Goal: Task Accomplishment & Management: Use online tool/utility

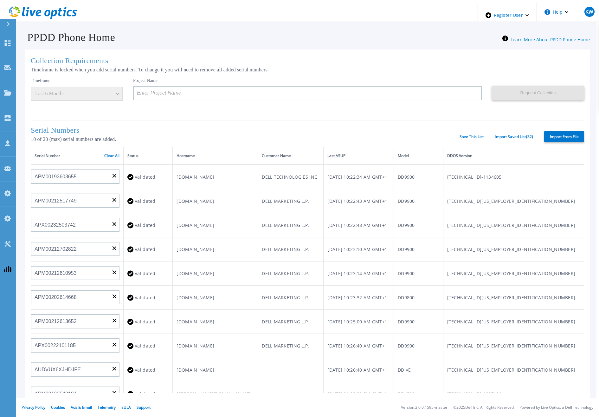
click at [564, 138] on label "Import From File" at bounding box center [565, 136] width 40 height 11
click at [0, 0] on input "Import From File" at bounding box center [0, 0] width 0 height 0
click at [169, 88] on input at bounding box center [307, 93] width 349 height 14
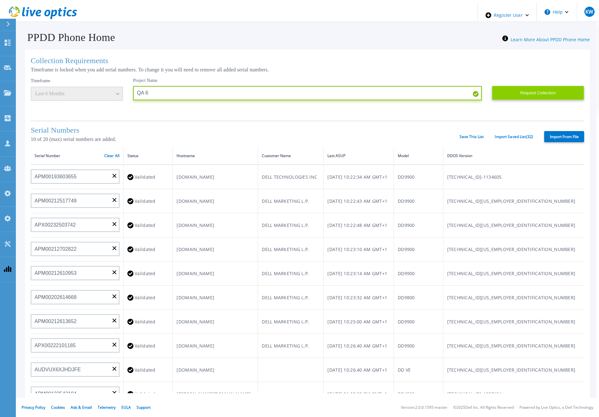
type input "QA 6"
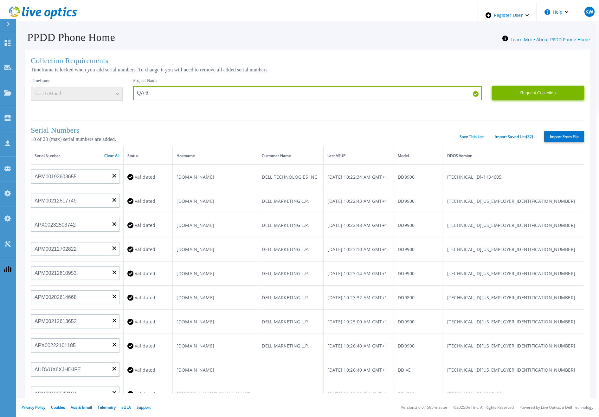
click at [517, 89] on button "Request Collection" at bounding box center [538, 93] width 92 height 14
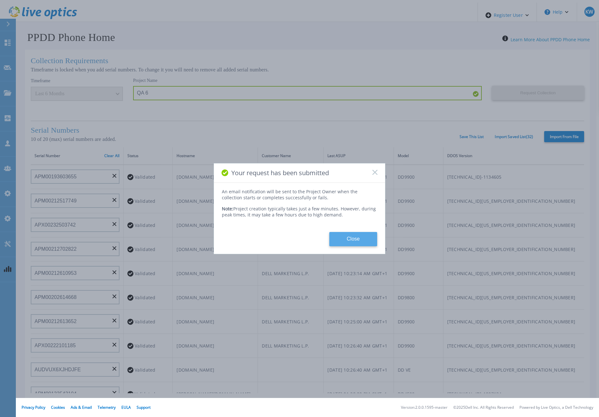
click at [348, 232] on button "Close" at bounding box center [353, 239] width 48 height 14
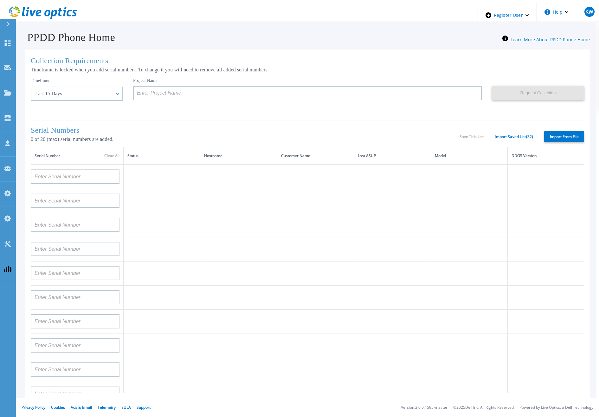
click at [552, 134] on label "Import From File" at bounding box center [565, 136] width 40 height 11
click at [0, 0] on input "Import From File" at bounding box center [0, 0] width 0 height 0
type input "APM00211700095"
type input "APX00232503747"
type input "APM00214914093"
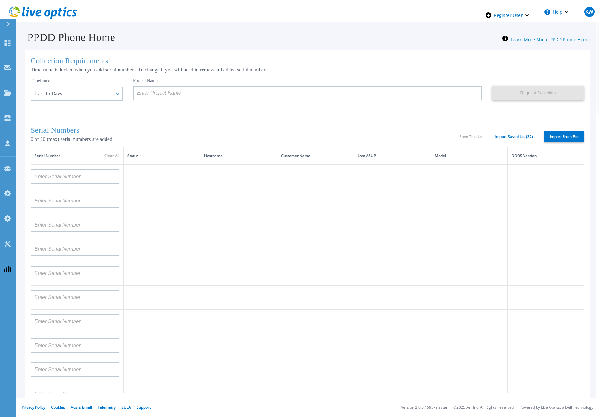
type input "APM00171836329"
type input "APM00212026971"
type input "APM00214914094"
type input "APX00234502218"
type input "APM00212018359"
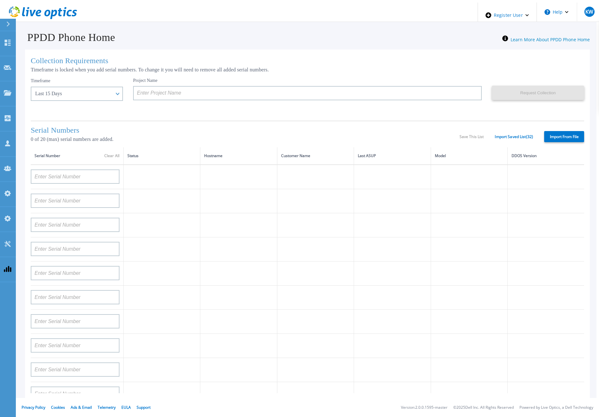
type input "APX00232503745"
type input "APX00232503743"
type input "APM00202011675"
type input "APM00212517749"
type input "APX00232503742"
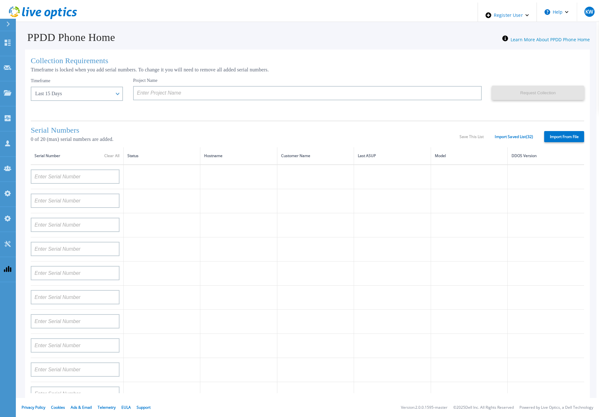
type input "APM00212702822"
type input "APM00212610953"
type input "APM00202614668"
type input "APM00212613652"
type input "APX00222101185"
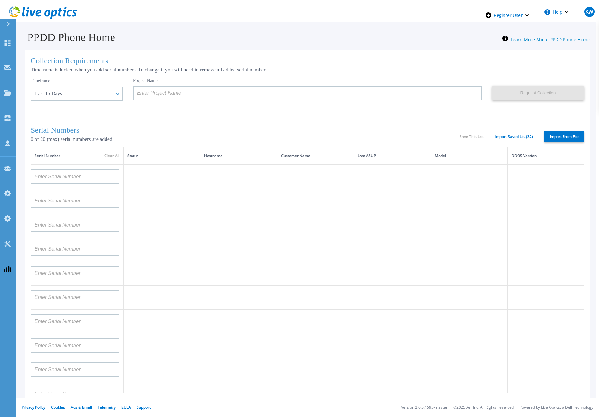
type input "AUDVUX6XJHDJFE"
type input "APM00133543104"
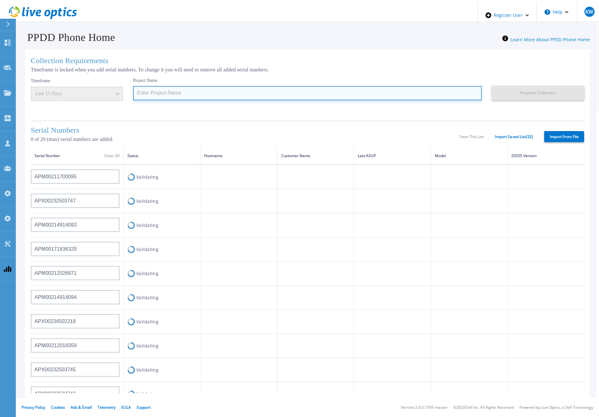
click at [218, 90] on input at bounding box center [307, 93] width 349 height 14
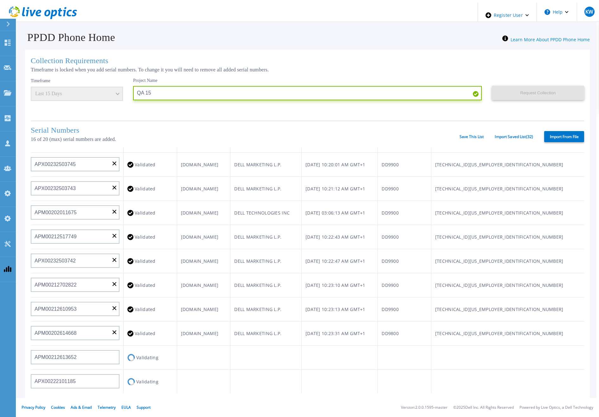
scroll to position [254, 0]
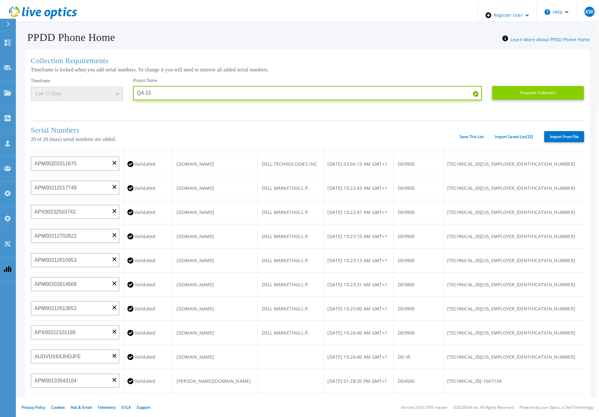
type input "QA 15"
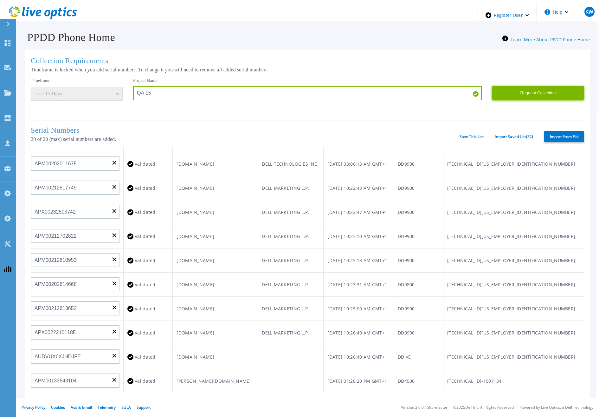
click at [538, 93] on button "Request Collection" at bounding box center [538, 93] width 92 height 14
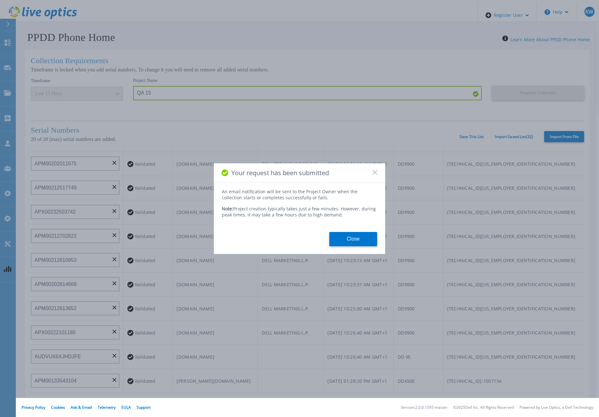
click at [105, 92] on div "Your request has been submitted An email notification will be sent to the Proje…" at bounding box center [299, 208] width 599 height 417
click at [334, 232] on button "Close" at bounding box center [353, 239] width 48 height 14
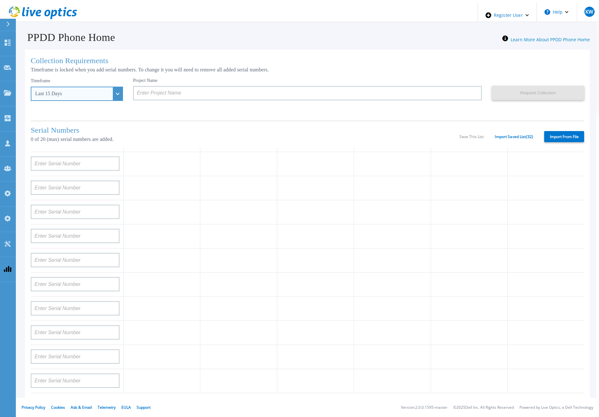
click at [99, 87] on div "Last 15 Days" at bounding box center [77, 94] width 92 height 14
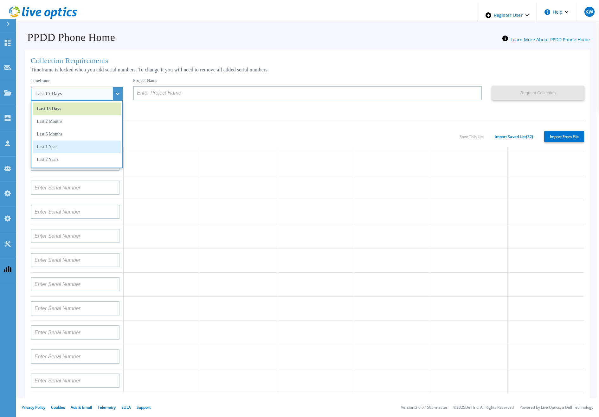
click at [78, 146] on li "Last 1 Year" at bounding box center [77, 146] width 88 height 13
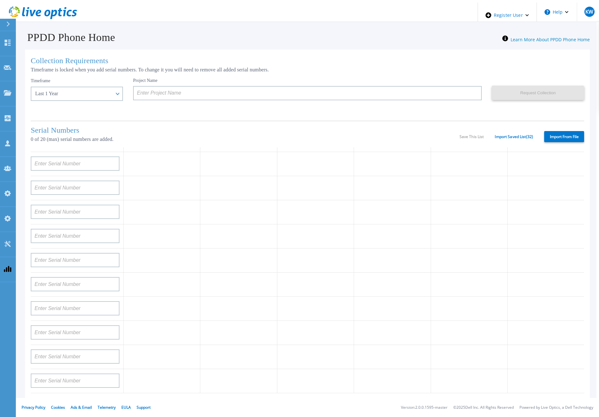
drag, startPoint x: 165, startPoint y: 104, endPoint x: 169, endPoint y: 99, distance: 6.5
click at [167, 101] on div "Project Name" at bounding box center [312, 97] width 359 height 38
click at [558, 136] on label "Import From File" at bounding box center [565, 136] width 40 height 11
click at [0, 0] on input "Import From File" at bounding box center [0, 0] width 0 height 0
type input "APM00193603655"
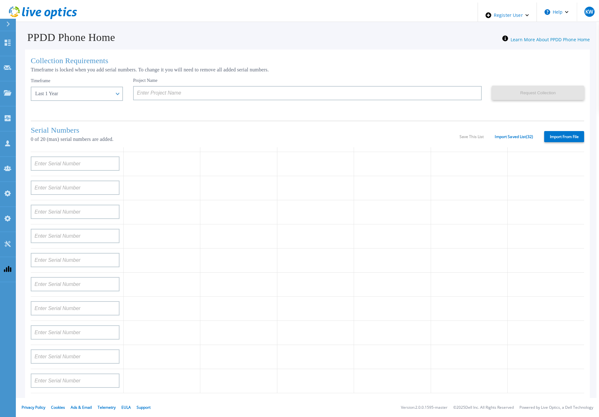
type input "APM00212517749"
type input "APX00232503742"
type input "APM00212702822"
type input "APM00212610953"
type input "APM00202614668"
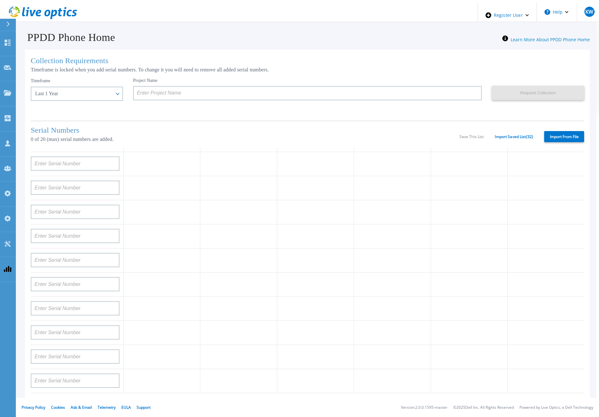
type input "APM00212613652"
type input "APX00222101185"
type input "AUDVUX6XJHDJFE"
type input "APM00133543104"
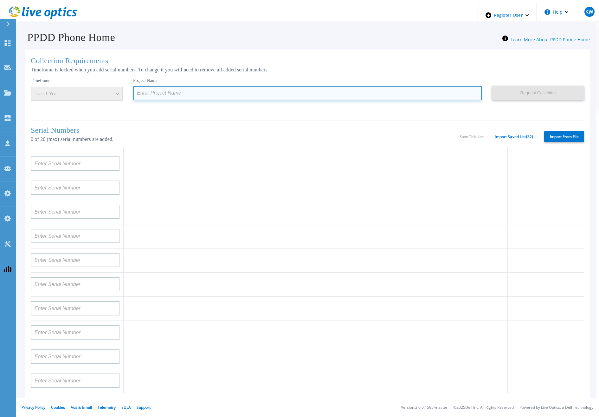
click at [182, 88] on input at bounding box center [307, 93] width 349 height 14
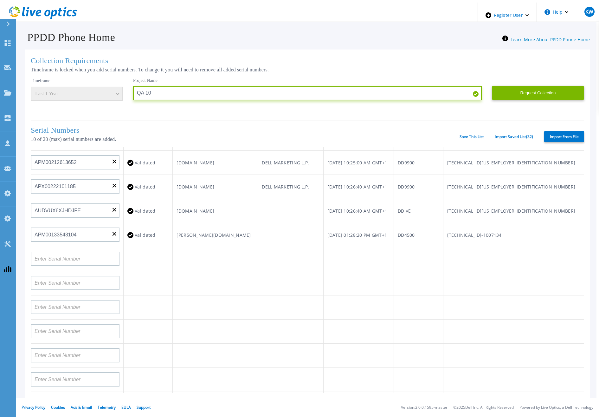
scroll to position [0, 0]
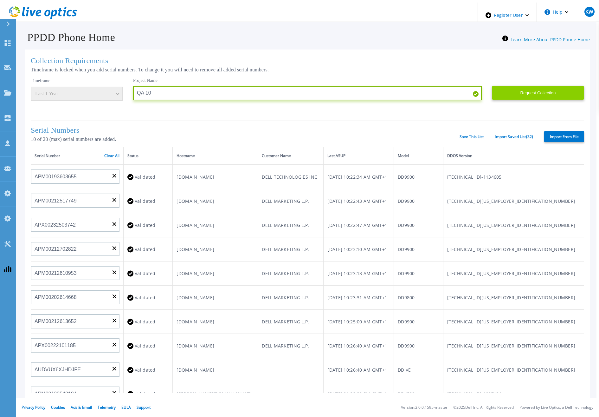
type input "QA 10"
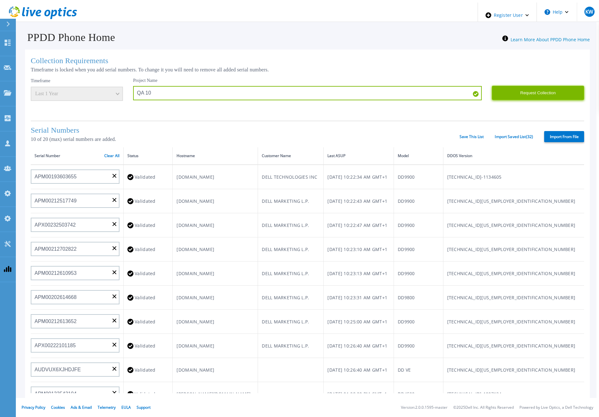
click at [533, 95] on button "Request Collection" at bounding box center [538, 93] width 92 height 14
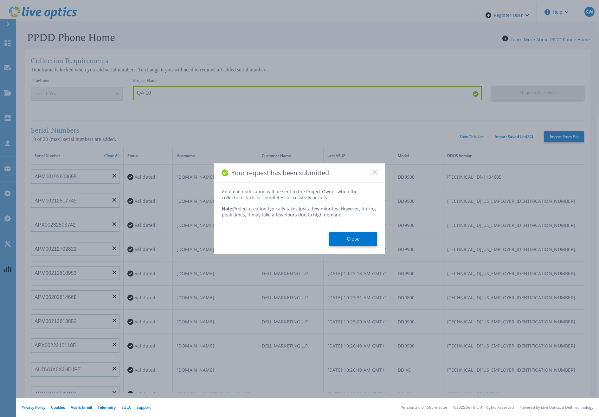
click at [348, 227] on div "An email notification will be sent to the Project Owner when the collection sta…" at bounding box center [299, 217] width 171 height 58
click at [351, 229] on div "An email notification will be sent to the Project Owner when the collection sta…" at bounding box center [299, 217] width 171 height 58
click at [352, 232] on button "Close" at bounding box center [353, 239] width 48 height 14
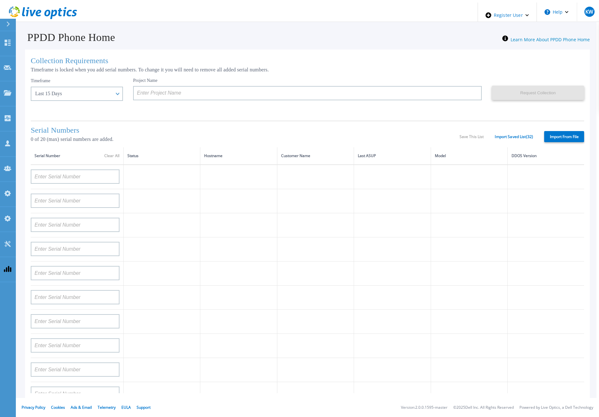
click at [58, 13] on icon at bounding box center [60, 12] width 4 height 8
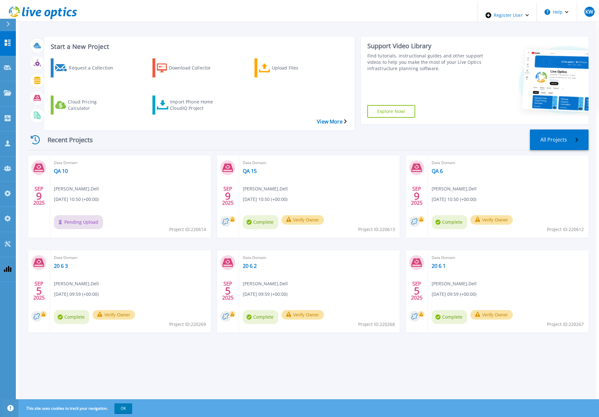
click at [299, 129] on div "Recent Projects All Projects" at bounding box center [308, 139] width 562 height 21
click at [61, 168] on link "QA 10" at bounding box center [61, 171] width 14 height 6
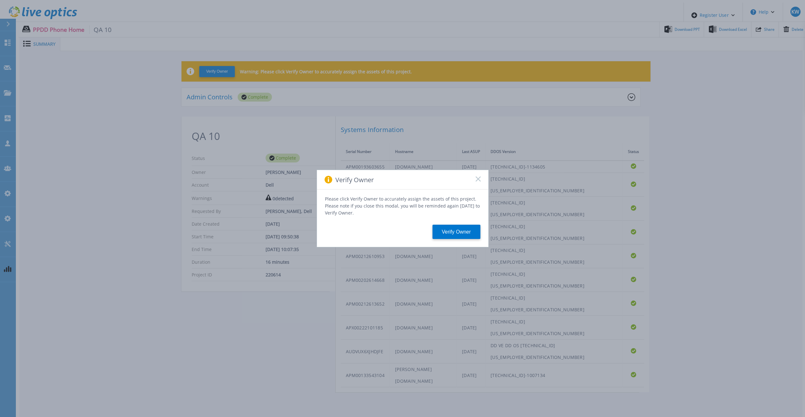
click at [477, 181] on icon at bounding box center [477, 178] width 5 height 5
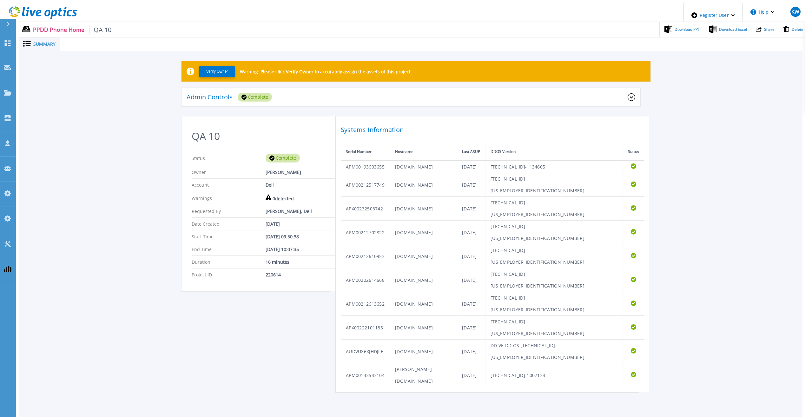
click at [33, 6] on icon at bounding box center [43, 12] width 68 height 13
